Goal: Task Accomplishment & Management: Manage account settings

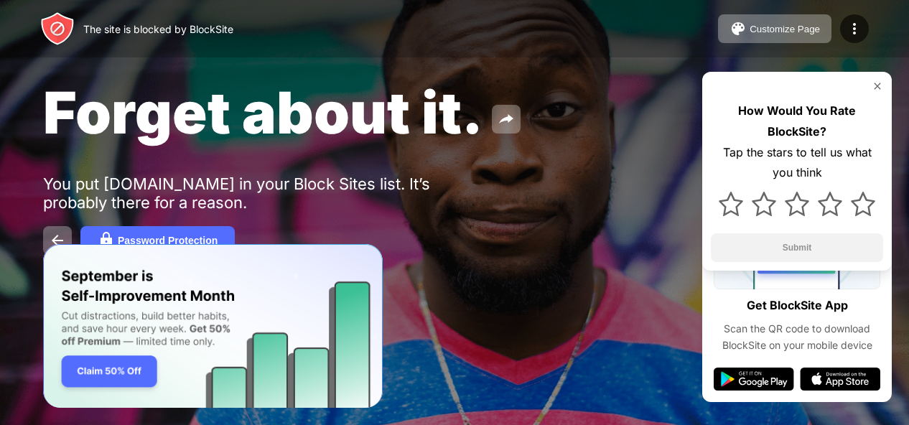
click at [146, 29] on div "The site is blocked by BlockSite" at bounding box center [158, 29] width 150 height 12
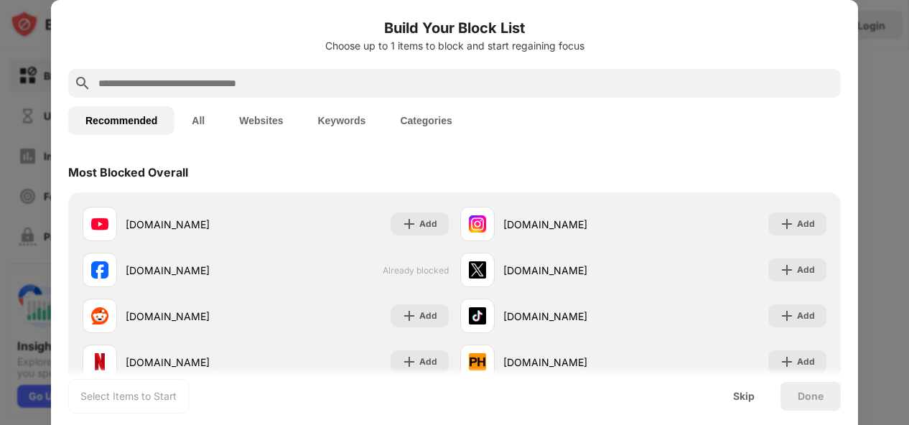
click at [860, 39] on div at bounding box center [454, 212] width 909 height 425
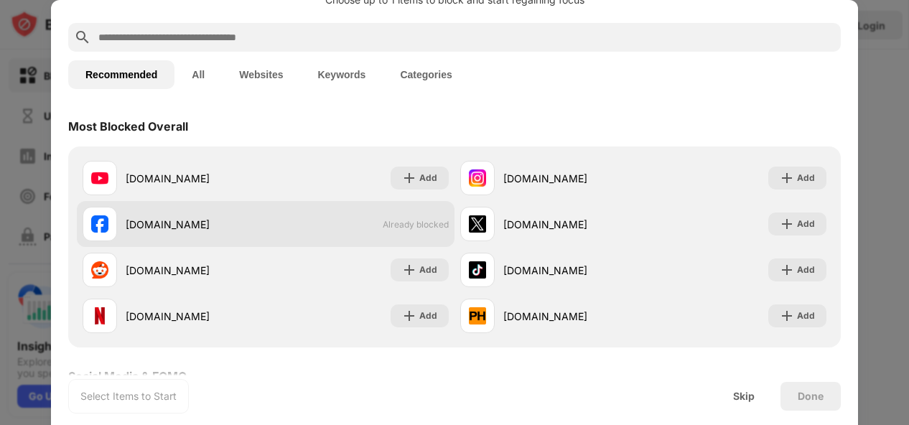
click at [241, 217] on div "facebook.com" at bounding box center [196, 224] width 140 height 15
click at [183, 226] on div "facebook.com" at bounding box center [196, 224] width 140 height 15
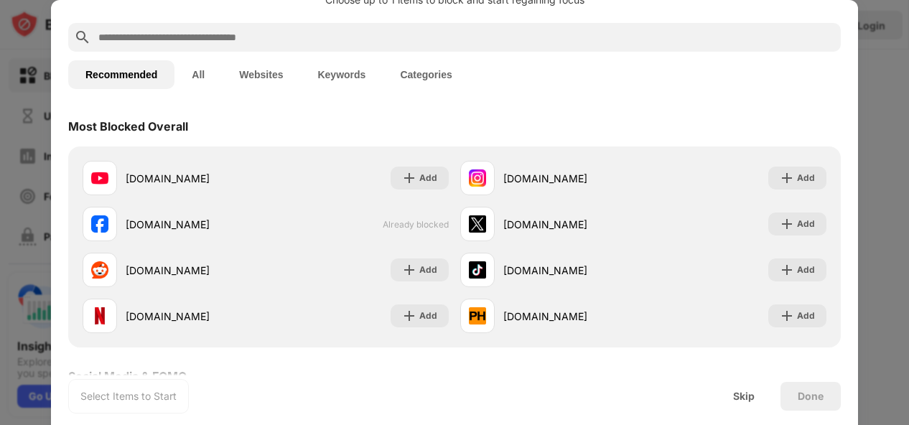
click at [205, 75] on button "All" at bounding box center [197, 74] width 47 height 29
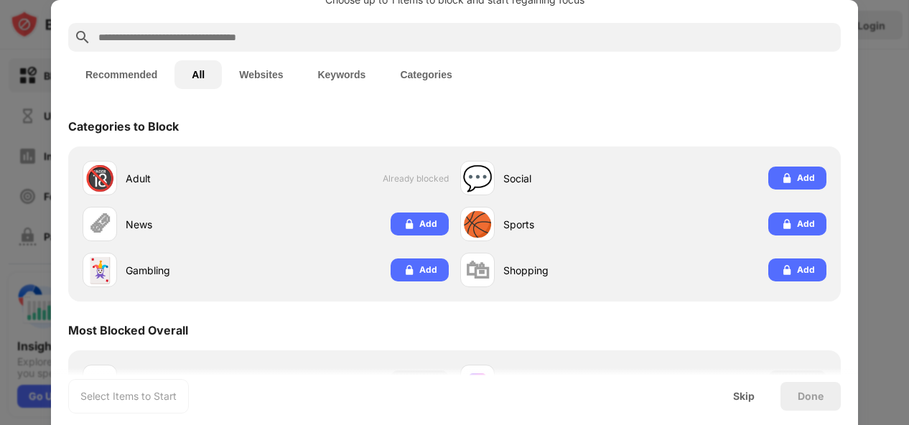
click at [274, 80] on button "Websites" at bounding box center [261, 74] width 78 height 29
